Goal: Information Seeking & Learning: Check status

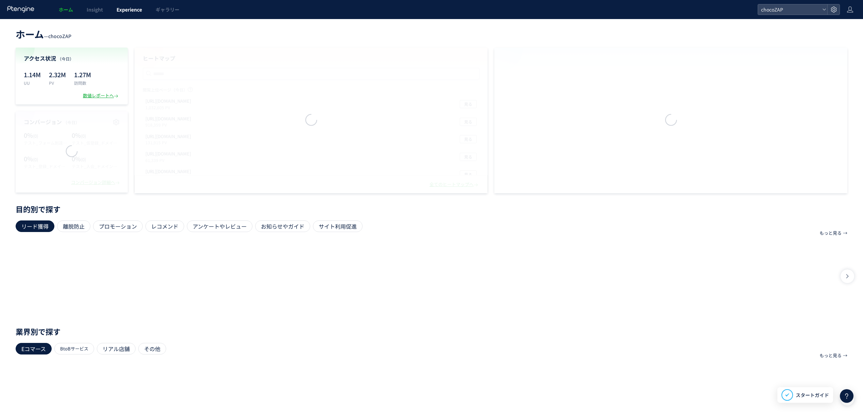
click at [127, 5] on link "Experience" at bounding box center [129, 9] width 39 height 19
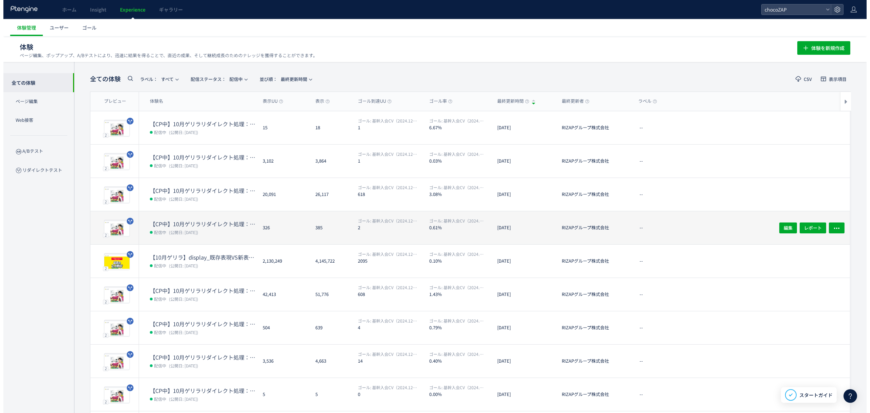
scroll to position [56, 0]
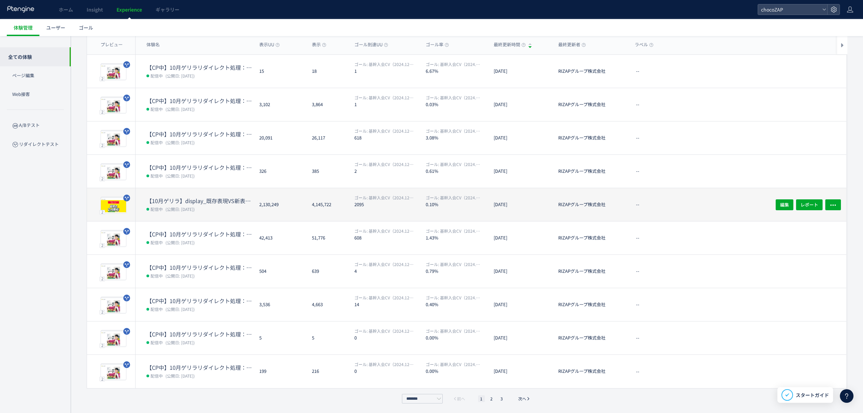
click at [174, 204] on dd "配信中 (公開日: [DATE])" at bounding box center [200, 208] width 107 height 9
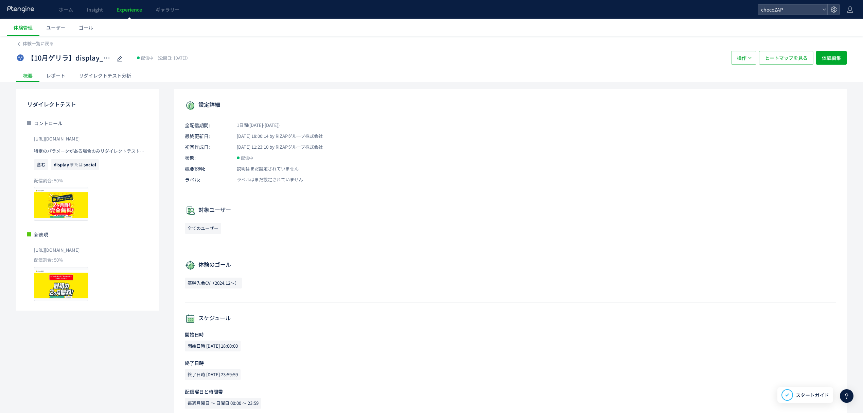
click at [56, 71] on div "レポート" at bounding box center [55, 76] width 33 height 14
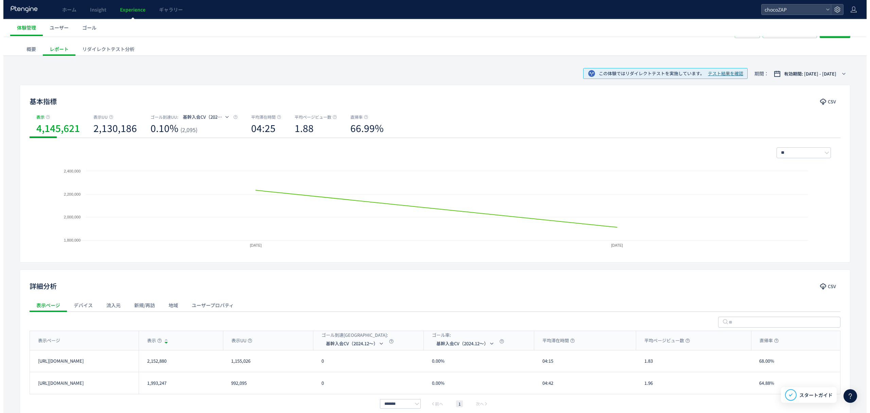
scroll to position [21, 0]
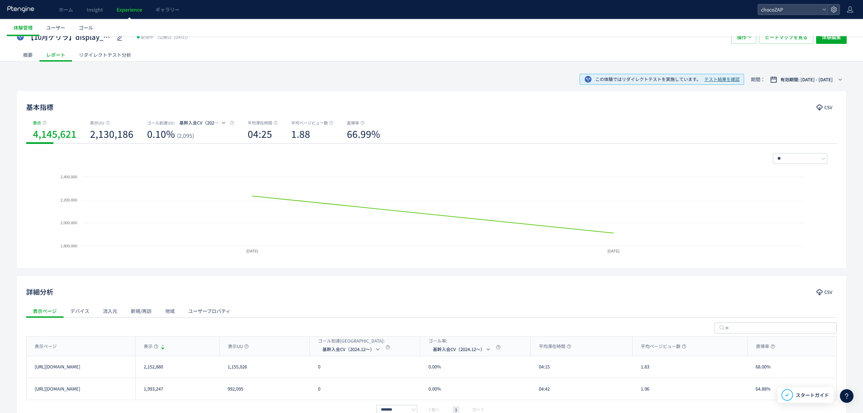
click at [119, 55] on div "リダイレクトテスト分析" at bounding box center [105, 55] width 66 height 14
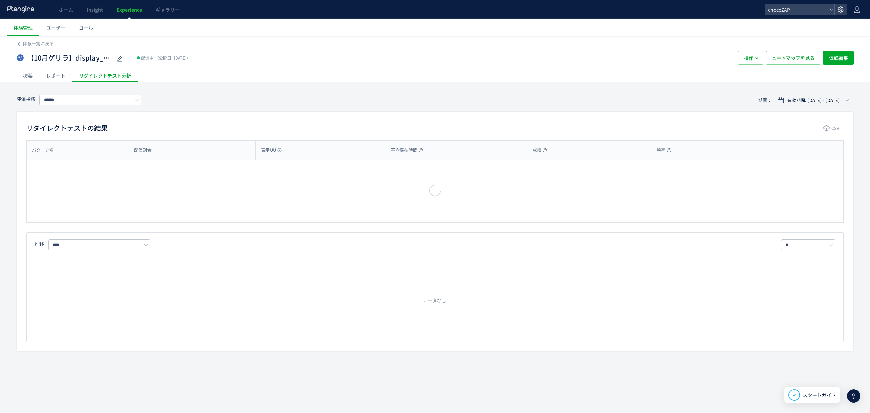
type input "**********"
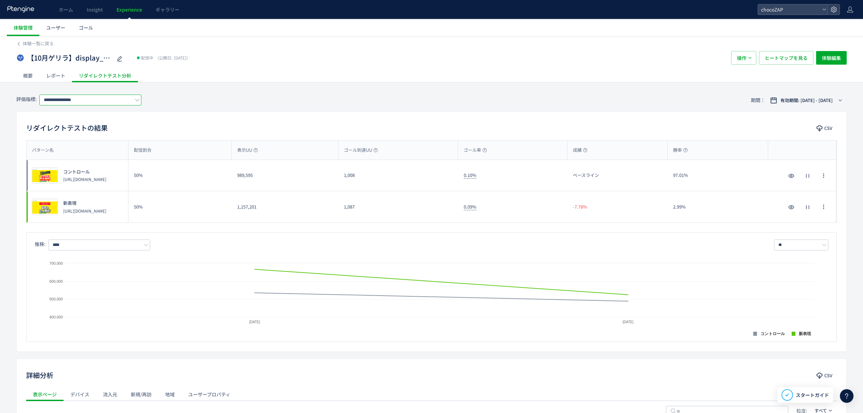
click at [109, 104] on input "**********" at bounding box center [90, 99] width 102 height 11
click at [226, 116] on div "リダイレクトテストの結果 CSV パターン名 配信割合 表示UU ゴール到達UU ゴール率 成績 勝率 パターン名 プレビュー コントロール [URL][DO…" at bounding box center [431, 231] width 831 height 240
click at [50, 41] on span "体験一覧に戻る" at bounding box center [38, 43] width 31 height 6
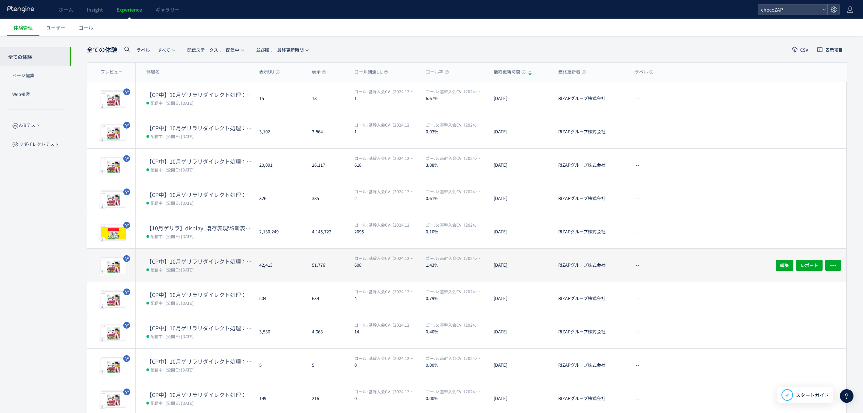
scroll to position [56, 0]
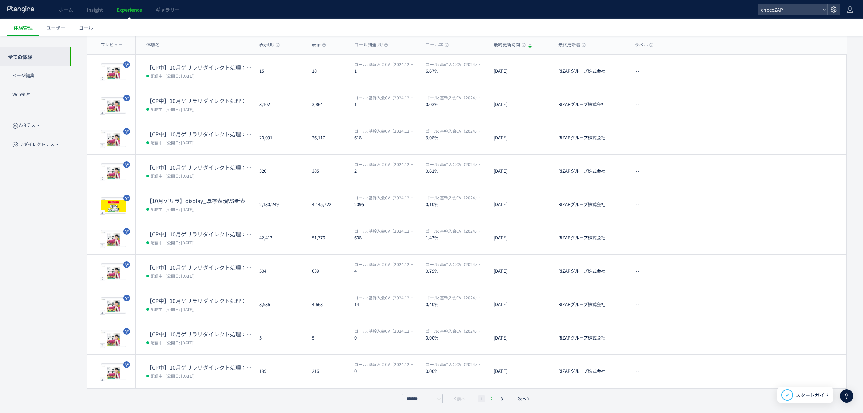
click at [489, 397] on li "2" at bounding box center [491, 398] width 7 height 7
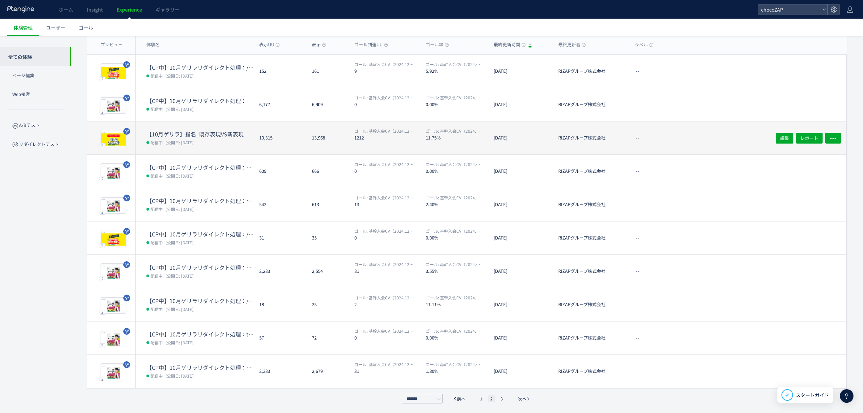
click at [182, 136] on dt "【10月ゲリラ】指名_既存表現VS新表現" at bounding box center [200, 134] width 107 height 8
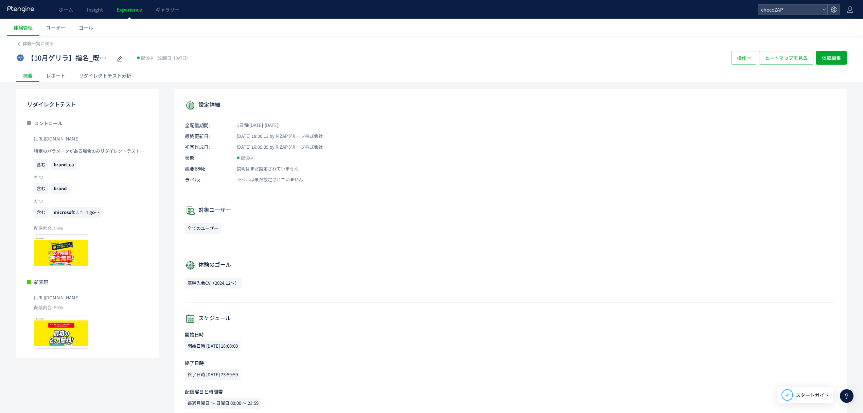
click at [100, 66] on div "【10月ゲリラ】指名_既存表現VS新表現 配信中 (公開日: [DATE]） 操作 ヒートマップを見る 体験編集" at bounding box center [431, 58] width 831 height 22
click at [97, 79] on div "リダイレクトテスト分析" at bounding box center [105, 76] width 66 height 14
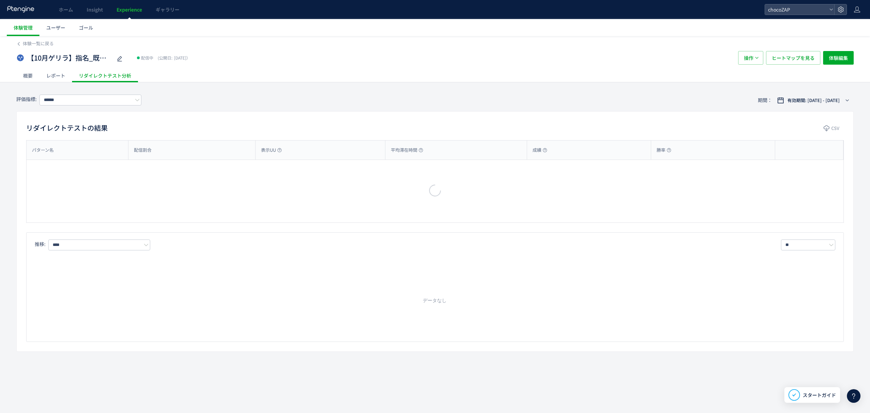
type input "**********"
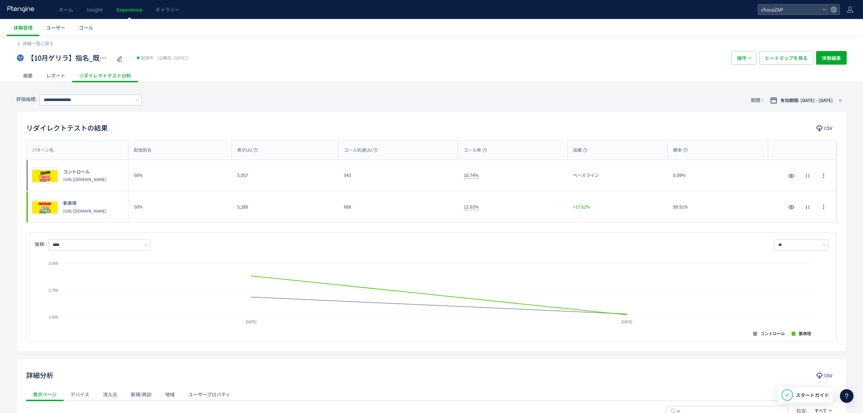
click at [269, 103] on div "**********" at bounding box center [431, 100] width 831 height 22
click at [33, 45] on span "体験一覧に戻る" at bounding box center [38, 43] width 31 height 6
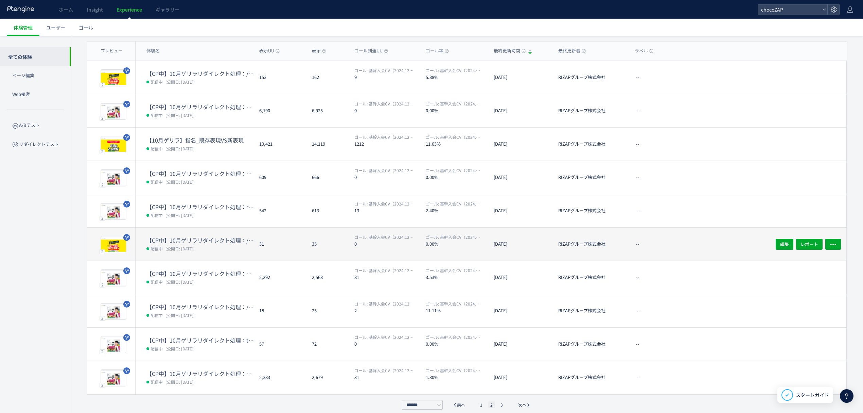
scroll to position [56, 0]
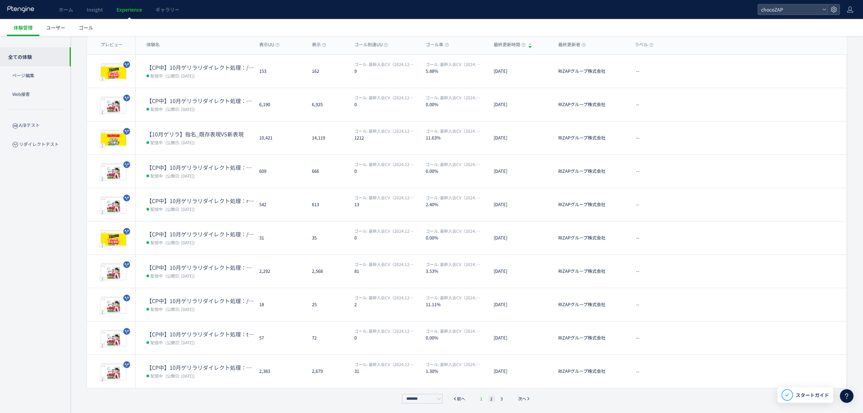
click at [481, 395] on li "1" at bounding box center [481, 398] width 7 height 7
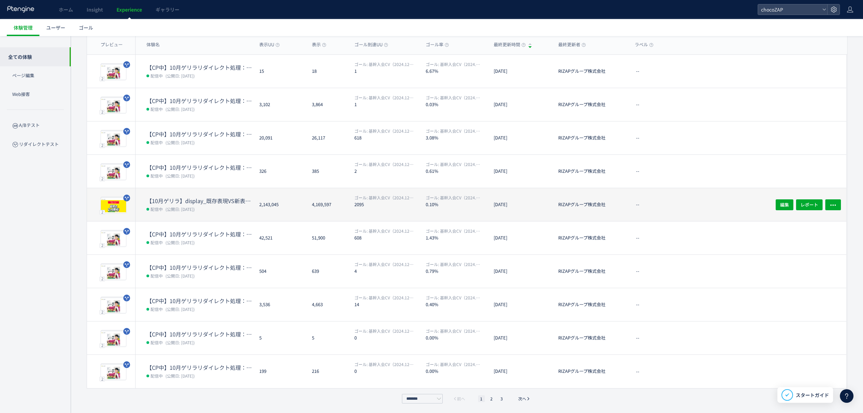
click at [217, 199] on dt "【10月ゲリラ】display_既存表現VS新表現（display全媒体）" at bounding box center [200, 201] width 107 height 8
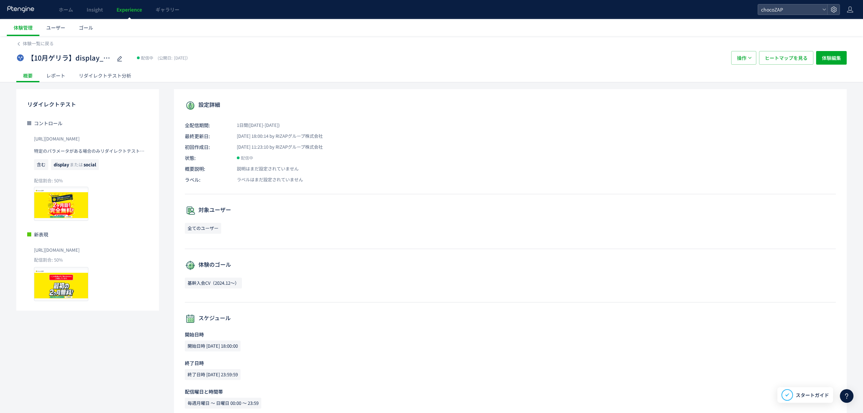
click at [124, 78] on div "リダイレクトテスト分析" at bounding box center [105, 76] width 66 height 14
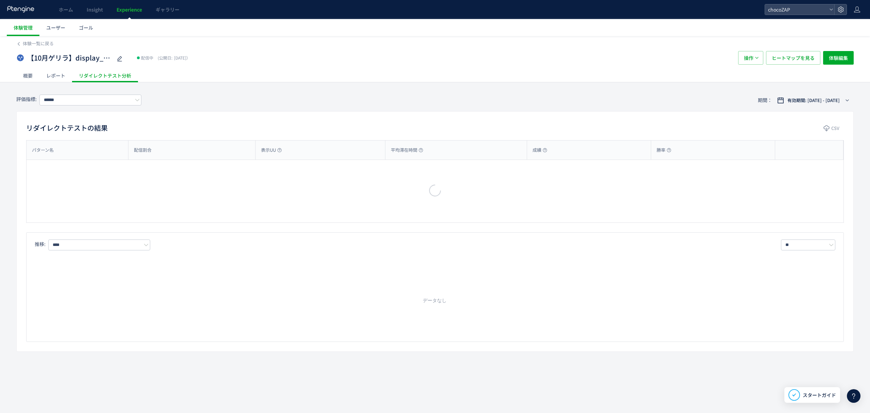
type input "**********"
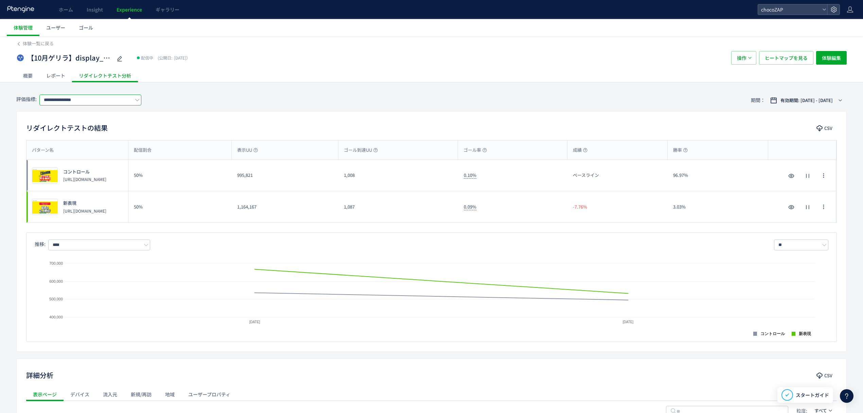
click at [90, 103] on input "**********" at bounding box center [90, 99] width 102 height 11
click at [76, 132] on span "基幹入会CV（2024.12～）" at bounding box center [92, 128] width 88 height 12
click at [250, 114] on div "リダイレクトテストの結果 CSV パターン名 配信割合 表示UU ゴール到達UU ゴール率 成績 勝率 パターン名 プレビュー コントロール [URL][DO…" at bounding box center [431, 231] width 831 height 240
click at [52, 72] on div "レポート" at bounding box center [55, 76] width 33 height 14
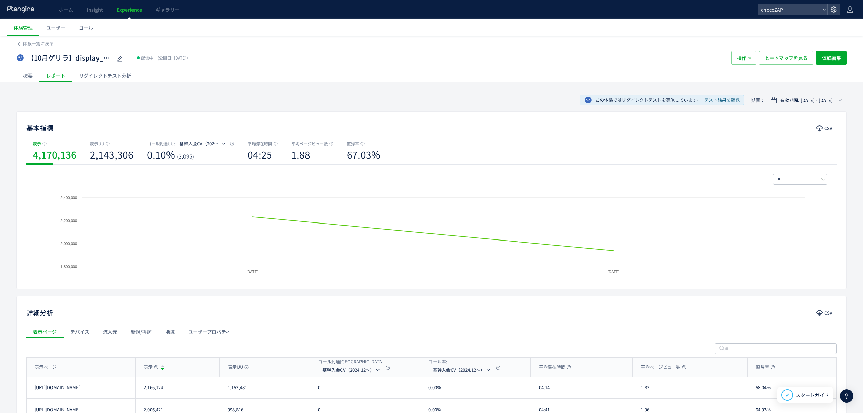
click at [112, 71] on div "リダイレクトテスト分析" at bounding box center [105, 76] width 66 height 14
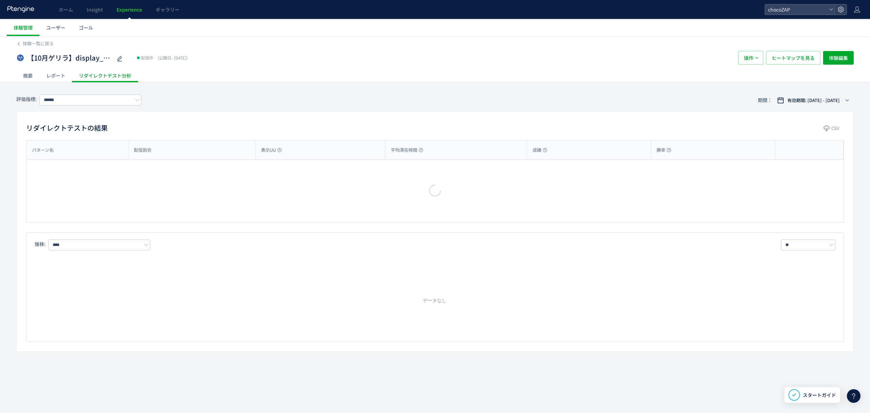
type input "**********"
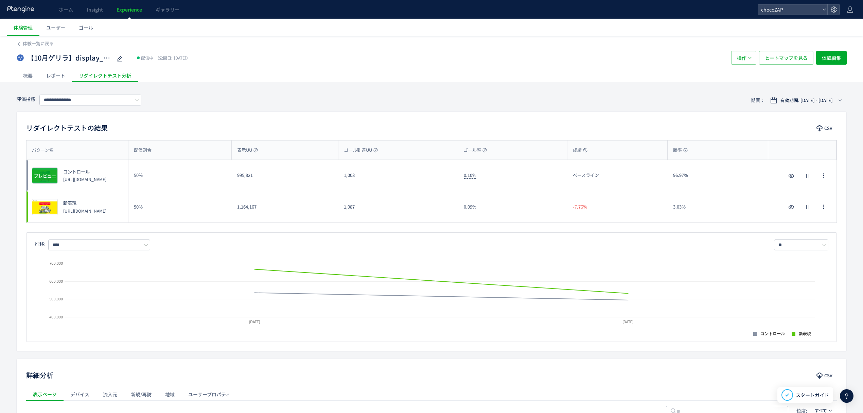
drag, startPoint x: 117, startPoint y: 184, endPoint x: 55, endPoint y: 170, distance: 63.7
click at [55, 170] on div "プレビュー コントロール [URL][DOMAIN_NAME]" at bounding box center [78, 175] width 102 height 31
drag, startPoint x: 482, startPoint y: 181, endPoint x: 462, endPoint y: 181, distance: 19.7
click at [462, 181] on div "0.10%" at bounding box center [513, 175] width 109 height 31
click at [476, 211] on div "0.09%" at bounding box center [513, 206] width 109 height 31
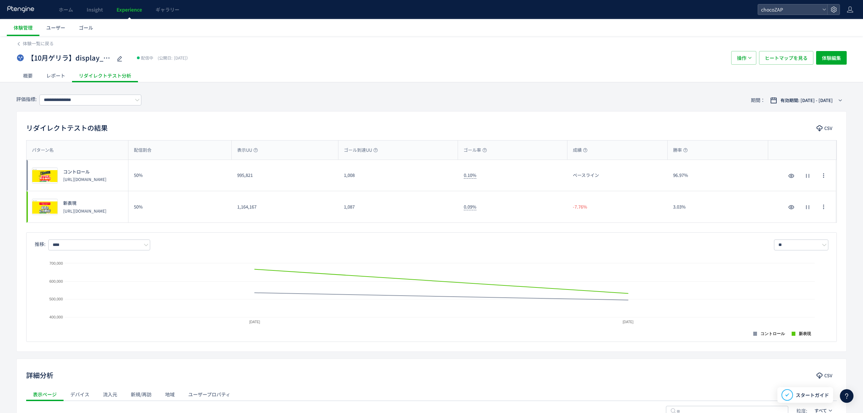
click at [490, 185] on div "0.10%" at bounding box center [513, 175] width 109 height 31
drag, startPoint x: 105, startPoint y: 185, endPoint x: 396, endPoint y: 218, distance: 292.4
click at [58, 168] on div "プレビュー コントロール [URL][DOMAIN_NAME]" at bounding box center [78, 175] width 102 height 31
drag, startPoint x: 703, startPoint y: 183, endPoint x: 668, endPoint y: 179, distance: 35.2
click at [668, 179] on div "96.97%" at bounding box center [718, 175] width 100 height 31
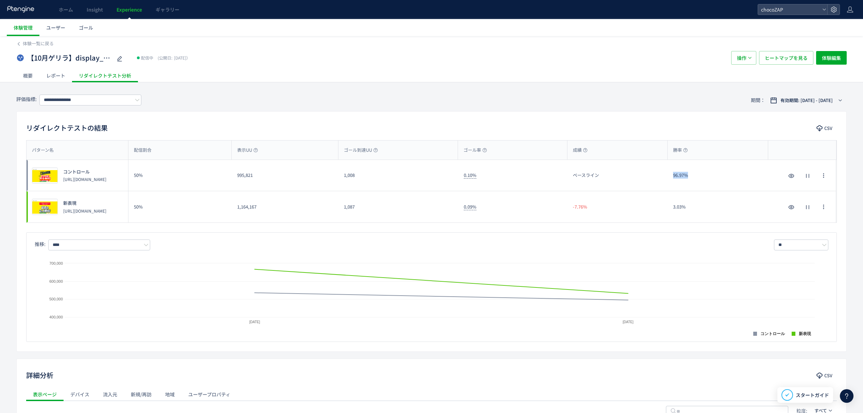
drag, startPoint x: 117, startPoint y: 215, endPoint x: 62, endPoint y: 204, distance: 56.2
click at [62, 204] on div "新表現 [URL][DOMAIN_NAME]" at bounding box center [82, 207] width 49 height 14
drag, startPoint x: 231, startPoint y: 178, endPoint x: 226, endPoint y: 177, distance: 5.3
click at [226, 177] on div "プレビュー コントロール [URL][DOMAIN_NAME] 50% 995,821 1,008 0.10% ベースライン 96.97% プレビュー コント…" at bounding box center [432, 175] width 810 height 31
click at [304, 76] on div "概要 レポート リダイレクトテスト分析" at bounding box center [431, 75] width 831 height 13
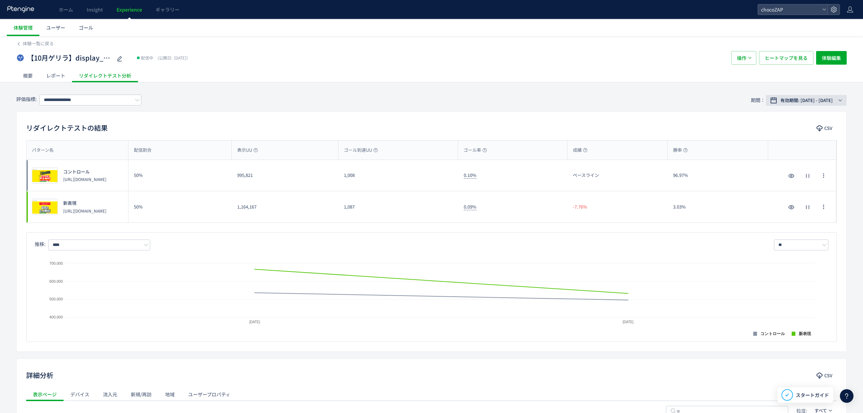
click at [792, 104] on button "有効期間: [DATE] - [DATE]" at bounding box center [806, 100] width 81 height 11
click at [780, 211] on span "期間指定" at bounding box center [785, 212] width 19 height 6
click at [787, 211] on input "**********" at bounding box center [793, 212] width 25 height 5
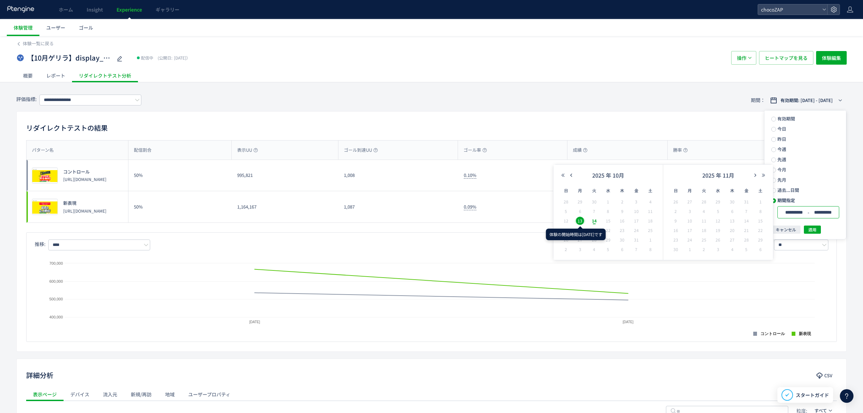
click at [581, 221] on span "13" at bounding box center [580, 221] width 8 height 8
click at [814, 231] on span "適用" at bounding box center [813, 229] width 8 height 8
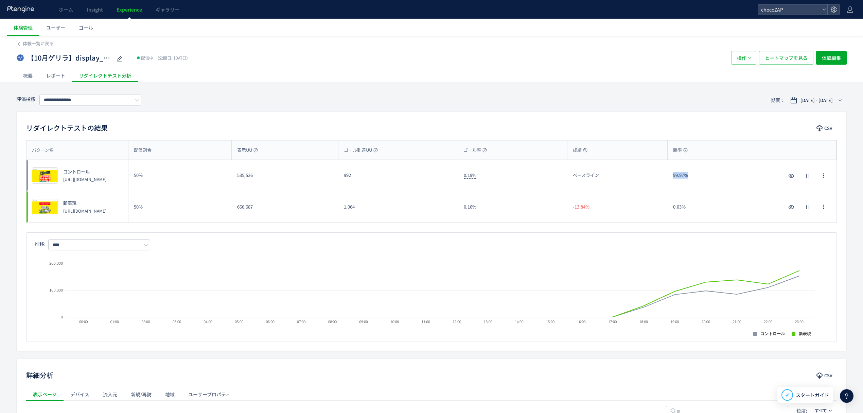
drag, startPoint x: 692, startPoint y: 173, endPoint x: 672, endPoint y: 176, distance: 20.9
click at [672, 176] on div "99.97%" at bounding box center [718, 175] width 100 height 31
drag, startPoint x: 120, startPoint y: 182, endPoint x: 60, endPoint y: 167, distance: 61.8
click at [60, 169] on div "コントロール [URL][DOMAIN_NAME]" at bounding box center [82, 176] width 49 height 14
click at [206, 117] on div "リダイレクトテストの結果 CSV パターン名 配信割合 表示UU ゴール到達UU ゴール率 成績 勝率 パターン名 プレビュー コントロール [URL][DO…" at bounding box center [431, 231] width 831 height 240
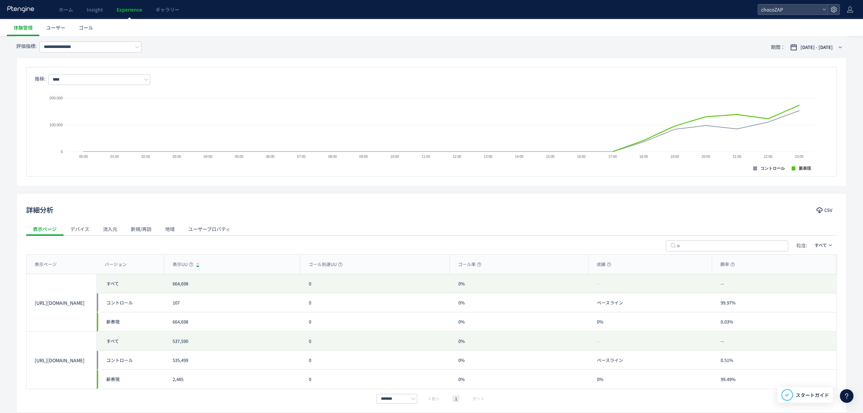
scroll to position [181, 0]
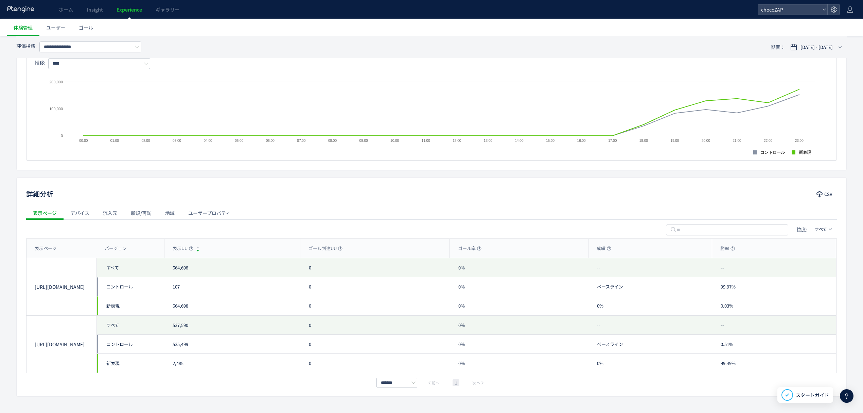
click at [106, 209] on div "流入元" at bounding box center [110, 213] width 28 height 14
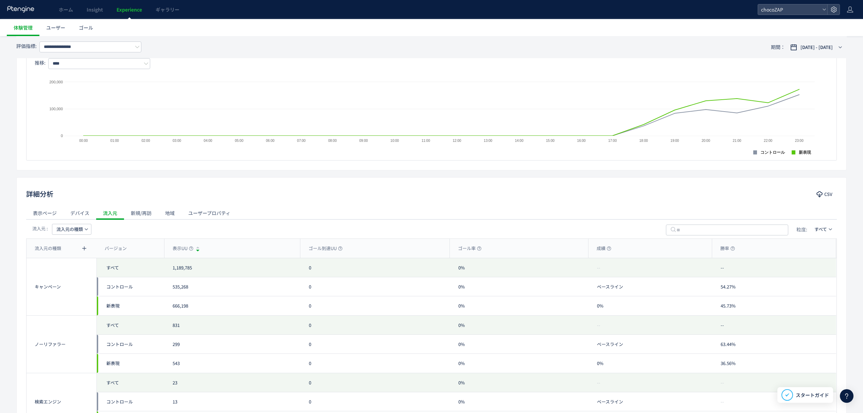
scroll to position [226, 0]
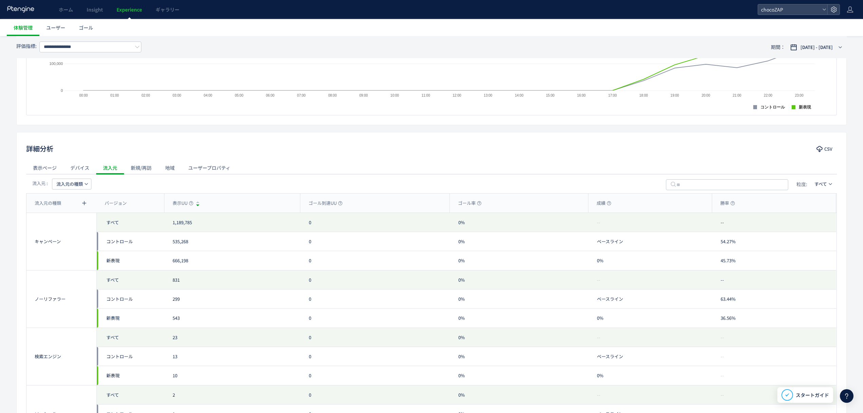
click at [71, 186] on span "流入元の種類" at bounding box center [69, 183] width 27 height 11
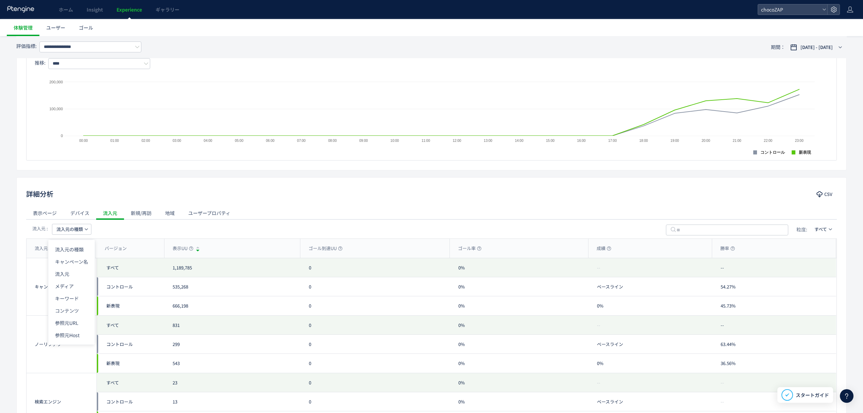
click at [12, 211] on div "**********" at bounding box center [431, 226] width 863 height 637
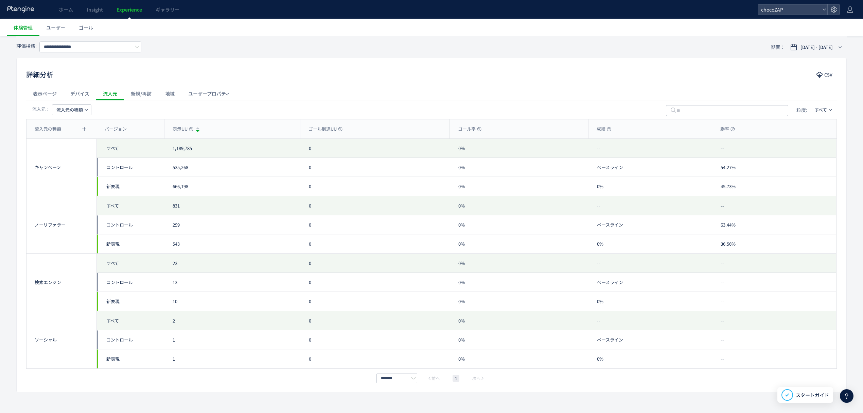
scroll to position [316, 0]
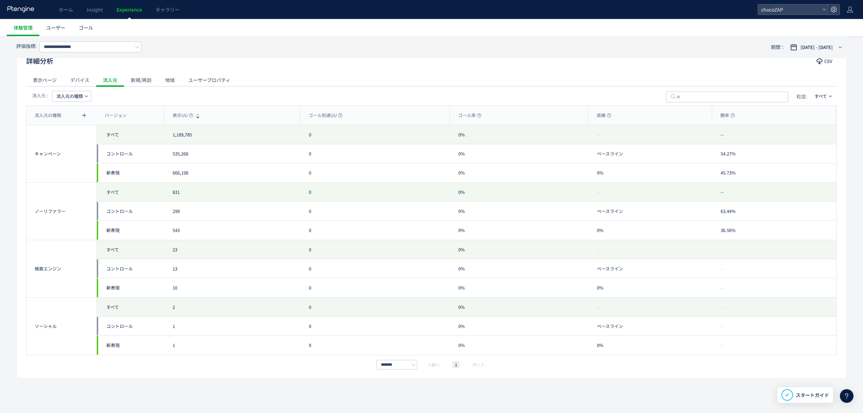
click at [61, 97] on span "流入元の種類" at bounding box center [69, 96] width 27 height 11
click at [78, 150] on li "メディア" at bounding box center [71, 153] width 47 height 12
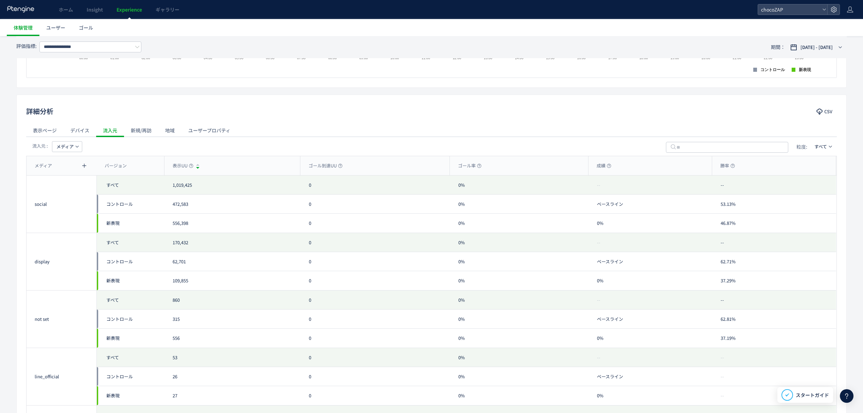
scroll to position [258, 0]
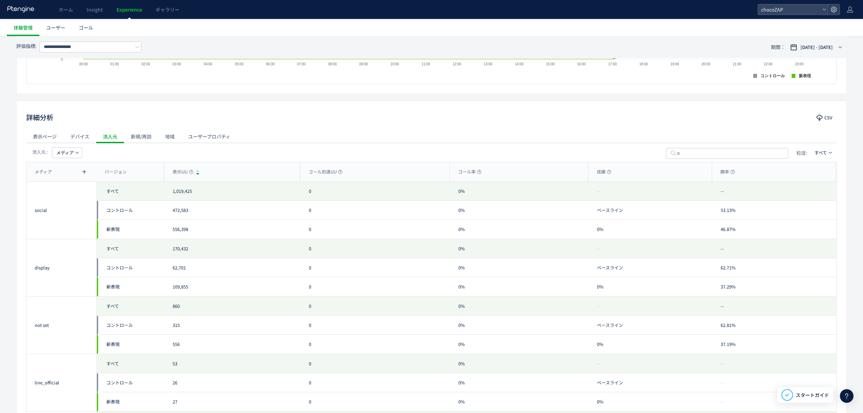
click at [134, 140] on div "新規/再訪" at bounding box center [141, 137] width 34 height 14
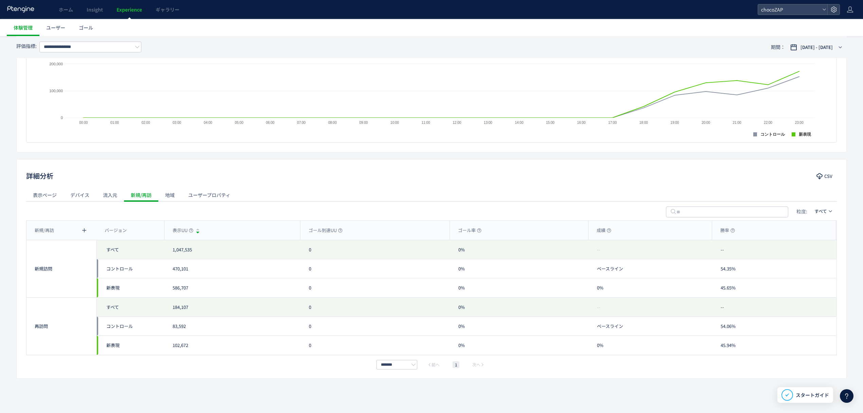
scroll to position [201, 0]
click at [116, 197] on div "流入元" at bounding box center [110, 195] width 28 height 14
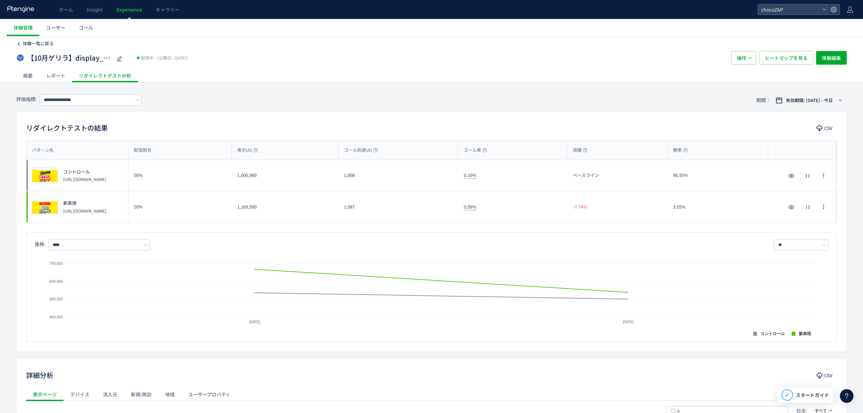
click at [37, 45] on span "体験一覧に戻る" at bounding box center [38, 43] width 31 height 6
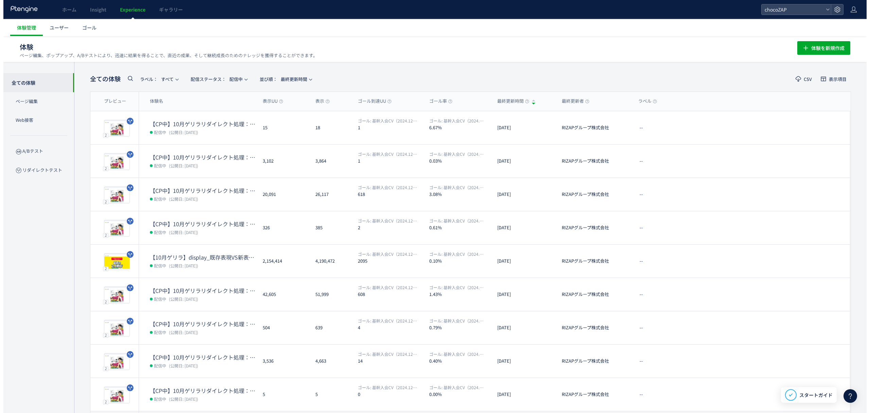
scroll to position [56, 0]
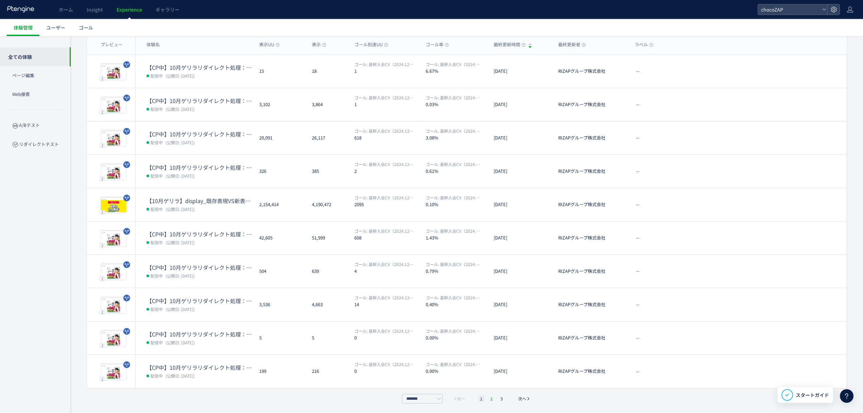
click at [492, 396] on li "2" at bounding box center [491, 398] width 7 height 7
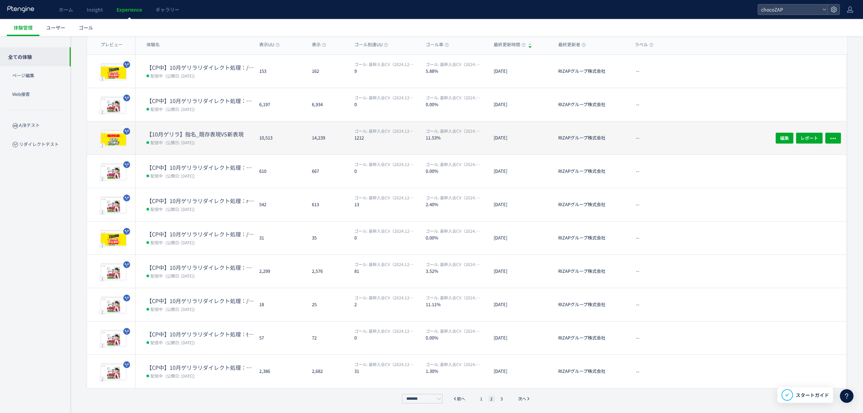
click at [195, 141] on span "(公開日: [DATE])" at bounding box center [180, 142] width 29 height 6
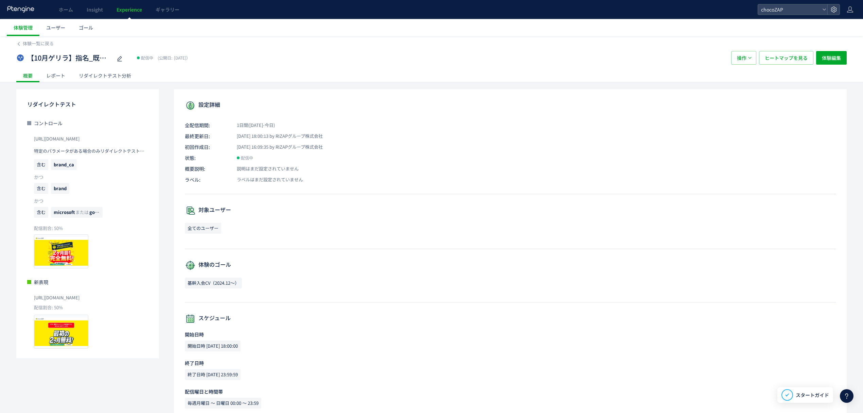
click at [110, 77] on div "リダイレクトテスト分析" at bounding box center [105, 76] width 66 height 14
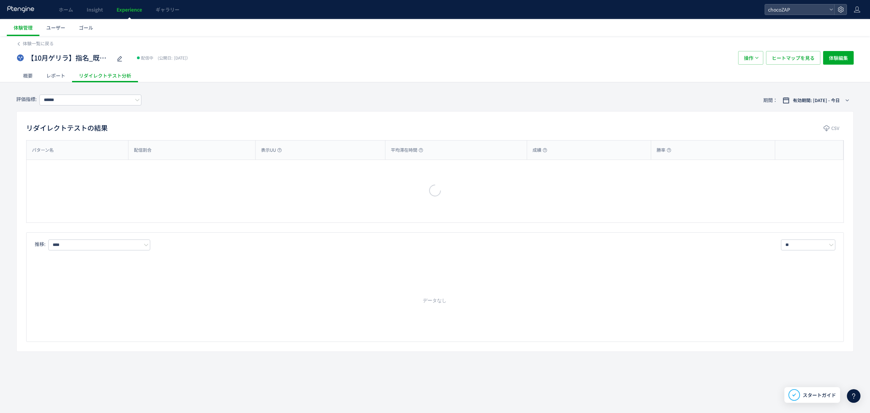
type input "**********"
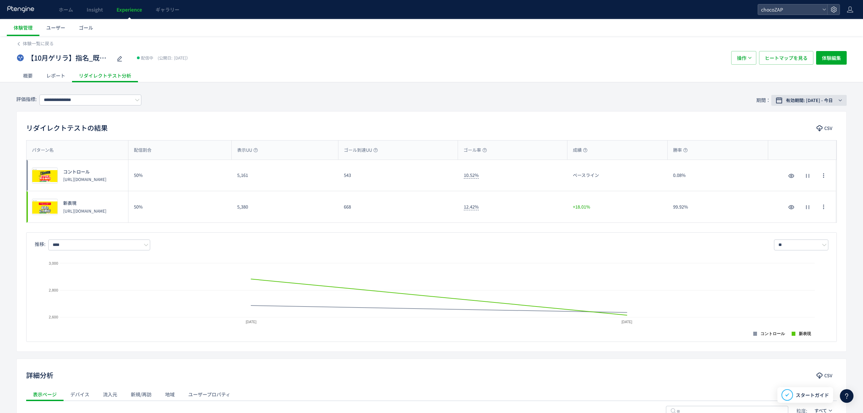
click at [804, 99] on span "有効期間: [DATE] - [DATE]" at bounding box center [809, 100] width 47 height 7
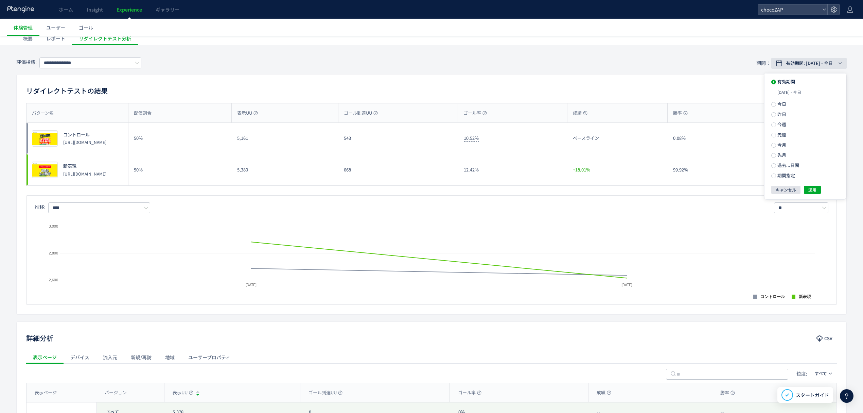
scroll to position [45, 0]
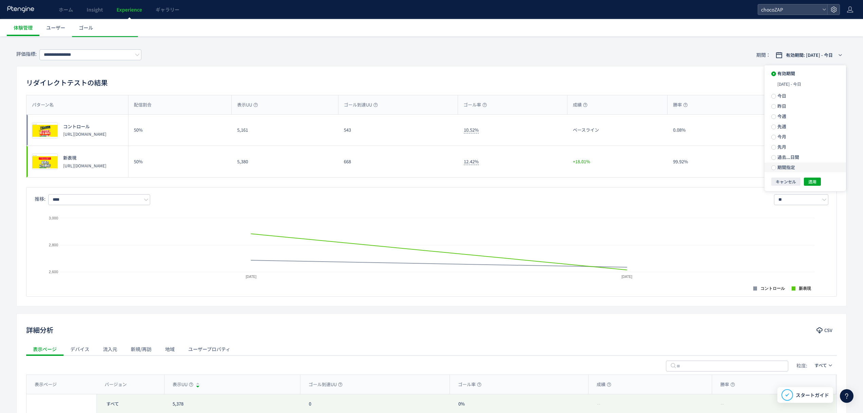
click at [790, 168] on span "期間指定" at bounding box center [785, 167] width 19 height 6
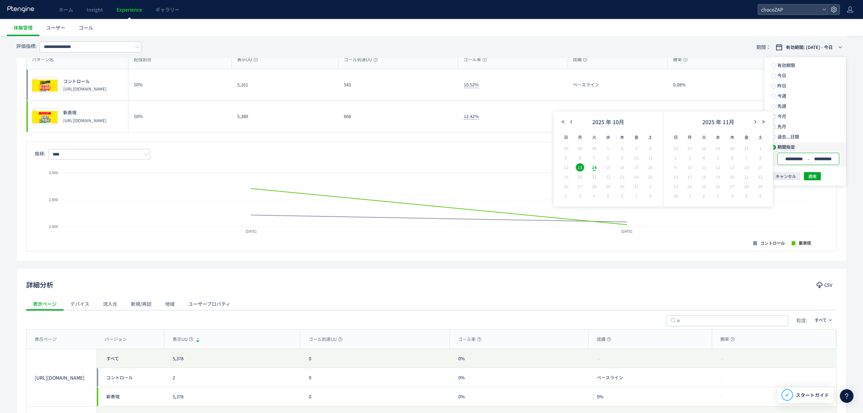
click at [811, 156] on input "**********" at bounding box center [822, 158] width 25 height 5
click at [579, 167] on span "13" at bounding box center [580, 167] width 8 height 8
click at [583, 166] on span "13" at bounding box center [580, 167] width 8 height 8
click at [809, 176] on span "適用" at bounding box center [813, 176] width 8 height 8
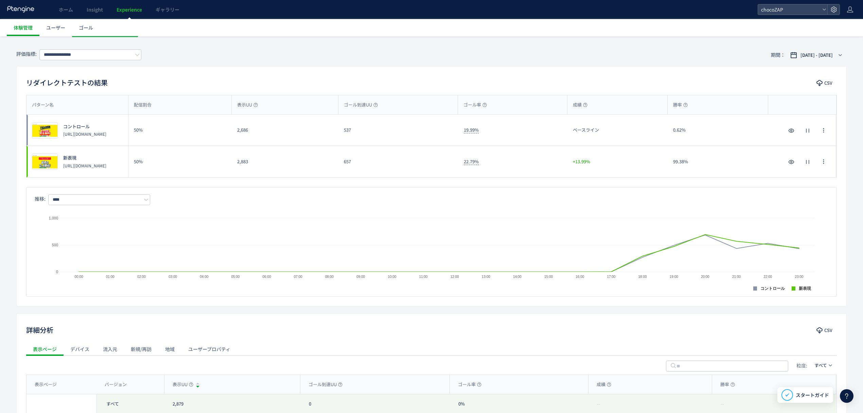
scroll to position [0, 0]
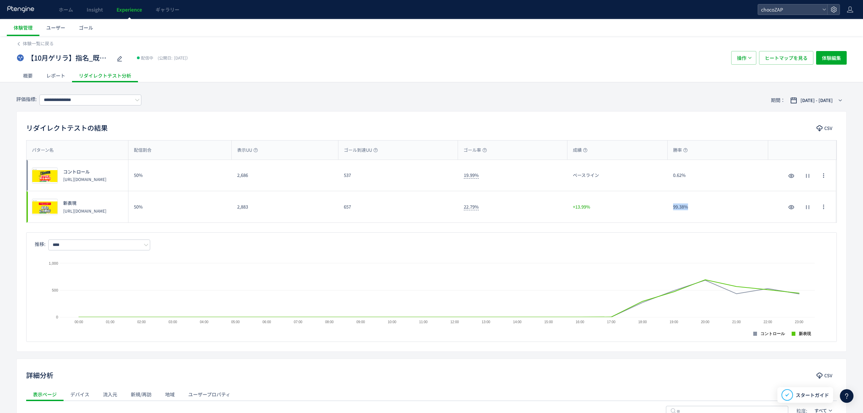
drag, startPoint x: 690, startPoint y: 210, endPoint x: 666, endPoint y: 208, distance: 24.2
click at [669, 208] on div "99.38%" at bounding box center [718, 206] width 100 height 31
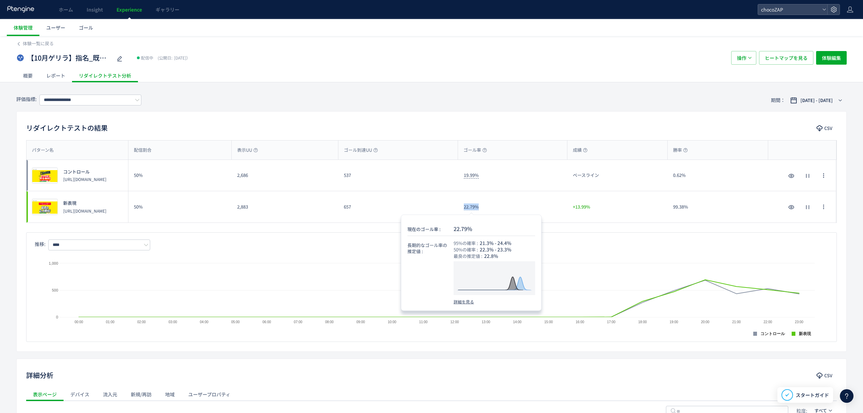
drag, startPoint x: 487, startPoint y: 210, endPoint x: 452, endPoint y: 210, distance: 34.7
click at [452, 210] on div "プレビュー 新表現 https://lp.chocozap.jp/campaign-01/guerrilla/202510-2/ 50% 2,883 657 …" at bounding box center [432, 206] width 810 height 31
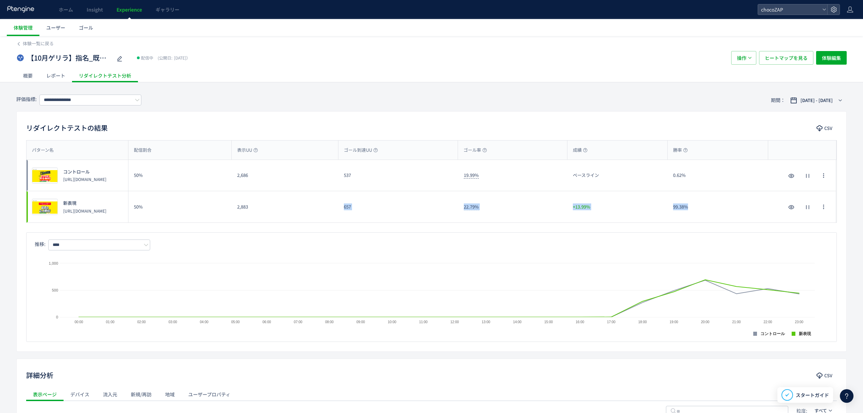
drag, startPoint x: 705, startPoint y: 207, endPoint x: 244, endPoint y: 203, distance: 461.0
click at [245, 203] on div "プレビュー 新表現 https://lp.chocozap.jp/campaign-01/guerrilla/202510-2/ 50% 2,883 657 …" at bounding box center [432, 206] width 810 height 31
click at [265, 211] on div "2,883" at bounding box center [285, 206] width 107 height 31
